Goal: Transaction & Acquisition: Purchase product/service

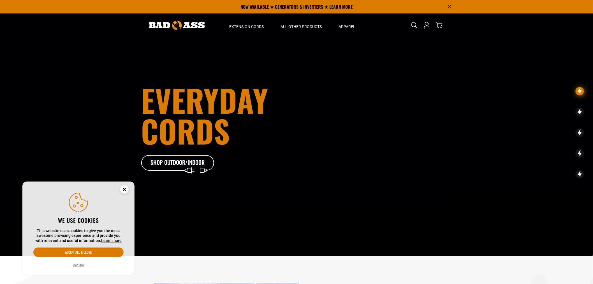
click at [125, 188] on circle "Cookie Consent" at bounding box center [124, 189] width 8 height 8
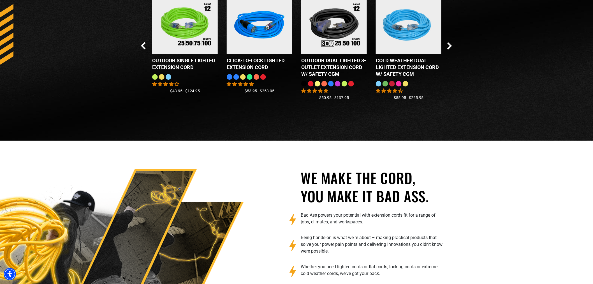
scroll to position [467, 0]
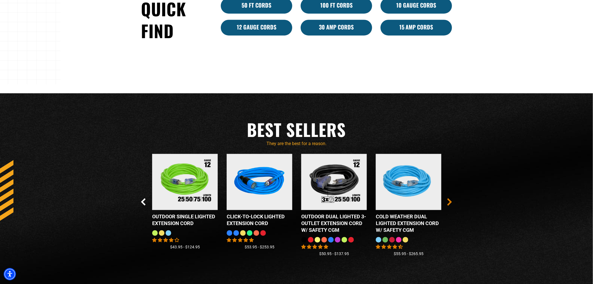
click at [450, 203] on icon "Next Slide" at bounding box center [449, 201] width 3 height 6
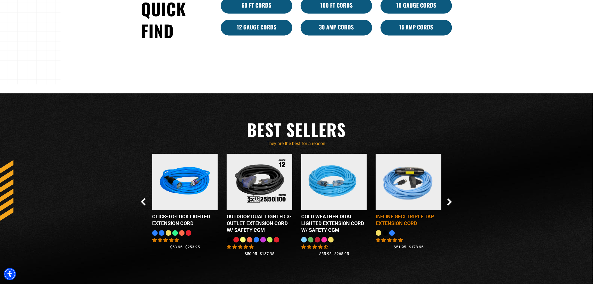
click at [401, 179] on img at bounding box center [408, 181] width 70 height 63
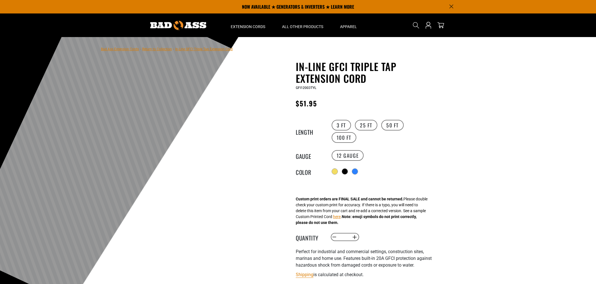
click at [356, 132] on label "100 FT" at bounding box center [343, 137] width 25 height 11
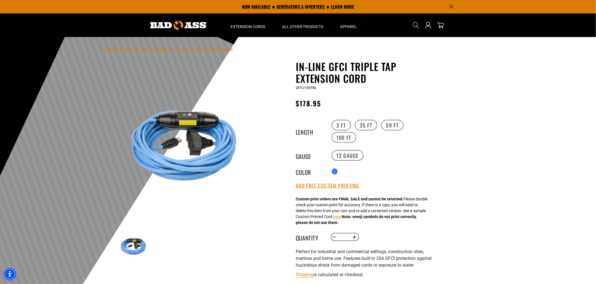
click at [191, 137] on img at bounding box center [184, 142] width 135 height 135
drag, startPoint x: 137, startPoint y: 243, endPoint x: 190, endPoint y: 217, distance: 59.1
click at [136, 244] on img at bounding box center [133, 245] width 32 height 32
